Goal: Information Seeking & Learning: Learn about a topic

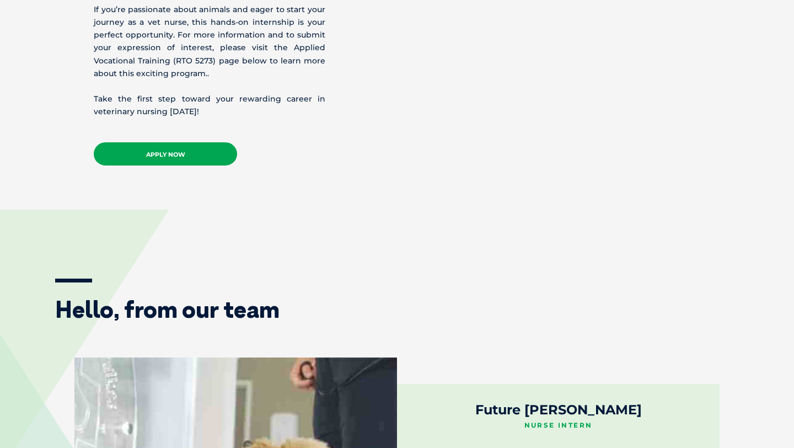
scroll to position [1422, 0]
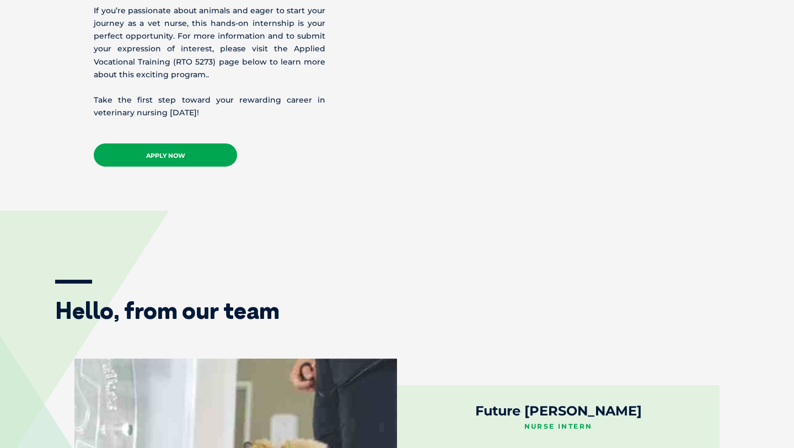
click at [173, 146] on link "APPLY NOW" at bounding box center [165, 154] width 143 height 23
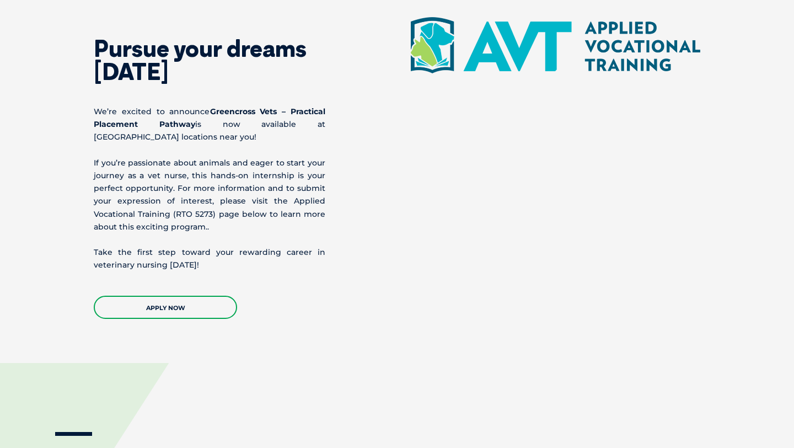
scroll to position [1167, 0]
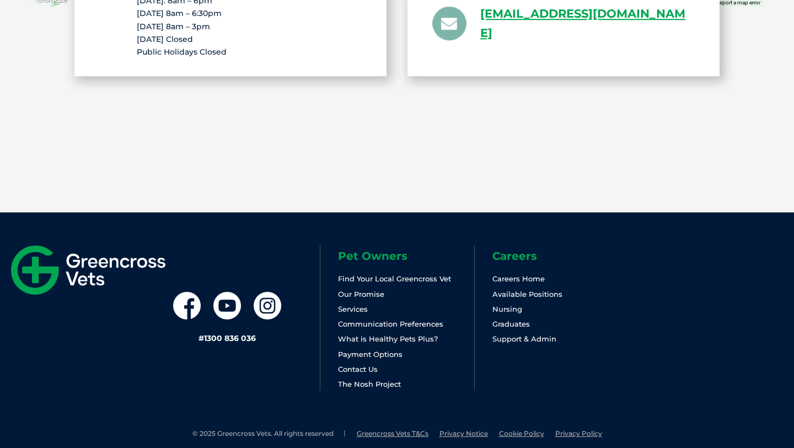
click at [498, 304] on link "Nursing" at bounding box center [507, 308] width 30 height 9
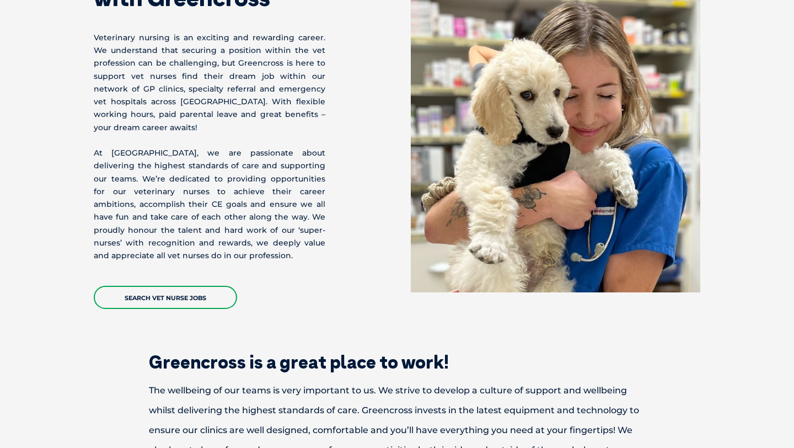
scroll to position [162, 0]
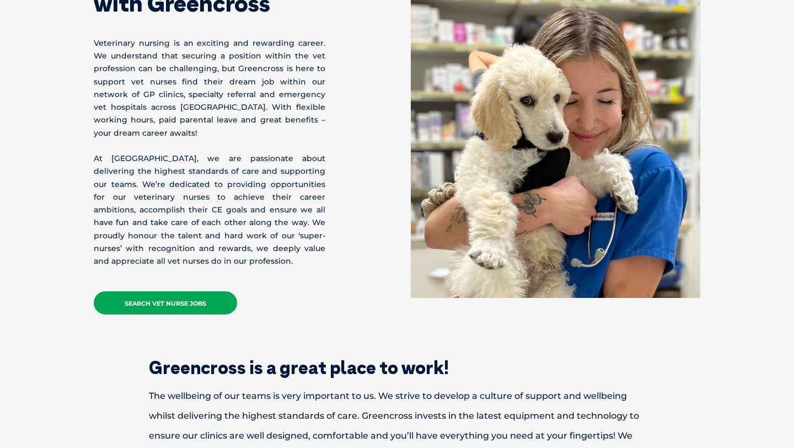
click at [208, 292] on link "Search Vet Nurse Jobs" at bounding box center [165, 302] width 143 height 23
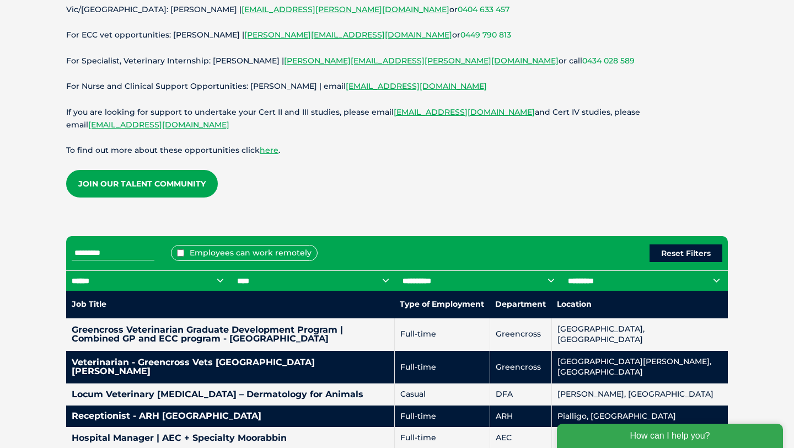
scroll to position [296, 0]
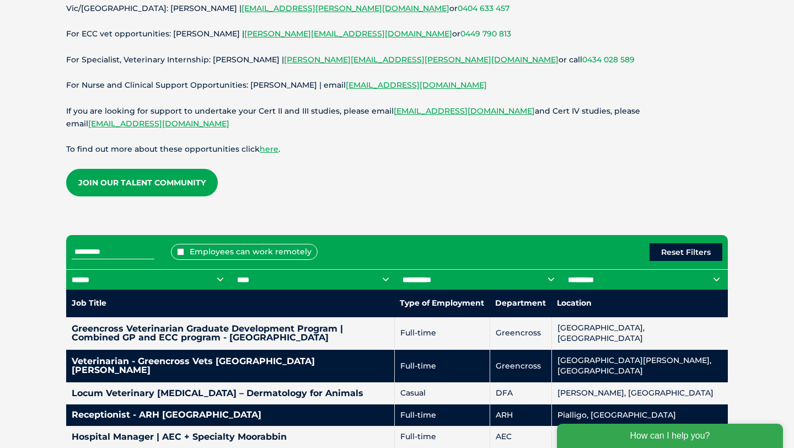
click at [256, 274] on select "**********" at bounding box center [314, 279] width 165 height 21
